Goal: Information Seeking & Learning: Learn about a topic

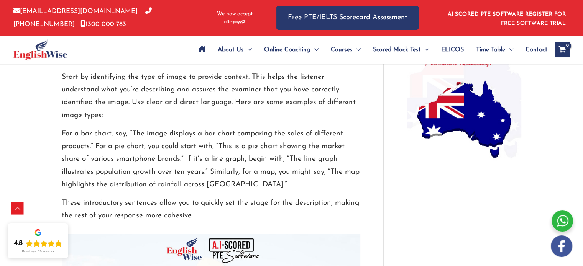
scroll to position [628, 0]
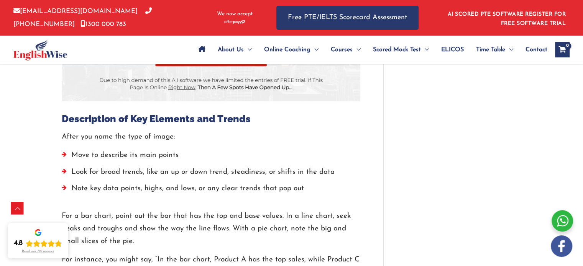
scroll to position [958, 0]
click at [492, 50] on span "Time Table" at bounding box center [490, 49] width 29 height 27
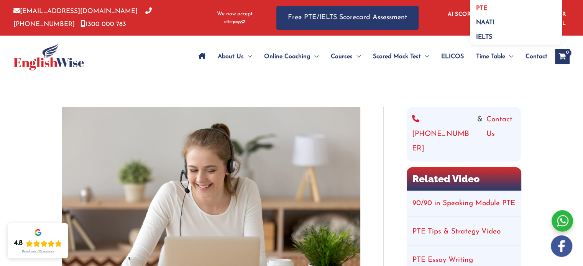
click at [489, 11] on link "PTE" at bounding box center [516, 5] width 92 height 15
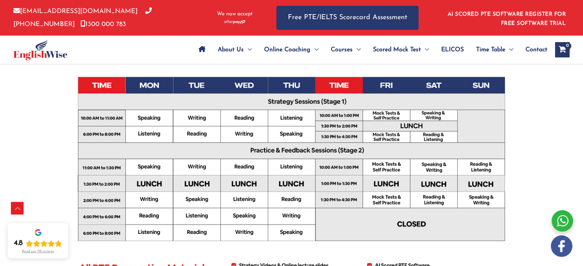
scroll to position [257, 0]
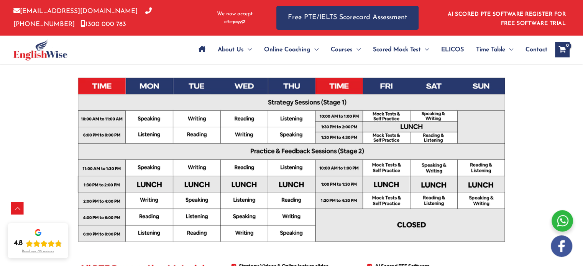
click at [156, 83] on img at bounding box center [291, 163] width 448 height 317
click at [159, 92] on img at bounding box center [291, 163] width 448 height 317
click at [149, 89] on img at bounding box center [291, 163] width 448 height 317
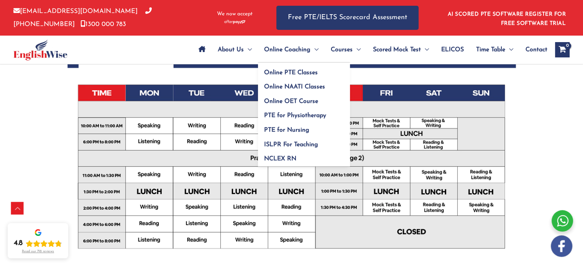
click at [310, 54] on span "Menu Toggle" at bounding box center [314, 49] width 8 height 27
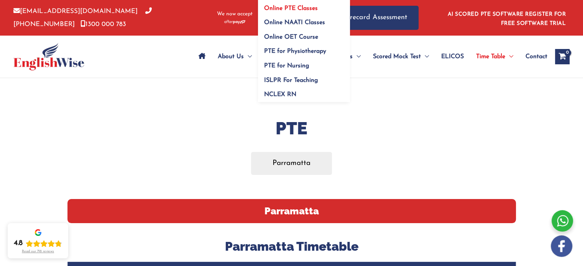
click at [313, 11] on span "Online PTE Classes" at bounding box center [291, 8] width 54 height 6
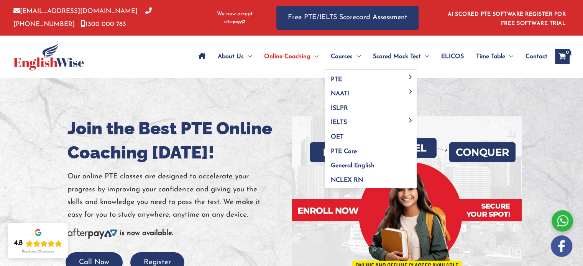
click at [353, 60] on span "Menu Toggle" at bounding box center [357, 56] width 8 height 27
